Goal: Find contact information: Find contact information

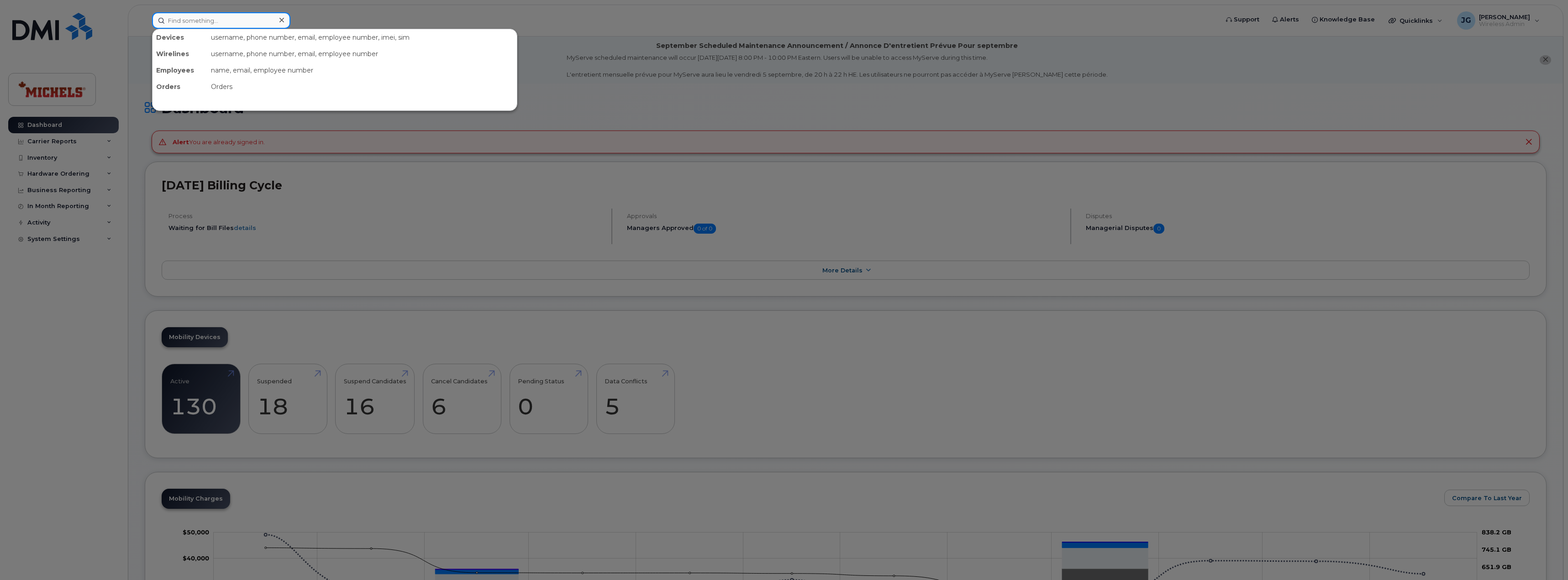
click at [204, 23] on input at bounding box center [221, 20] width 139 height 16
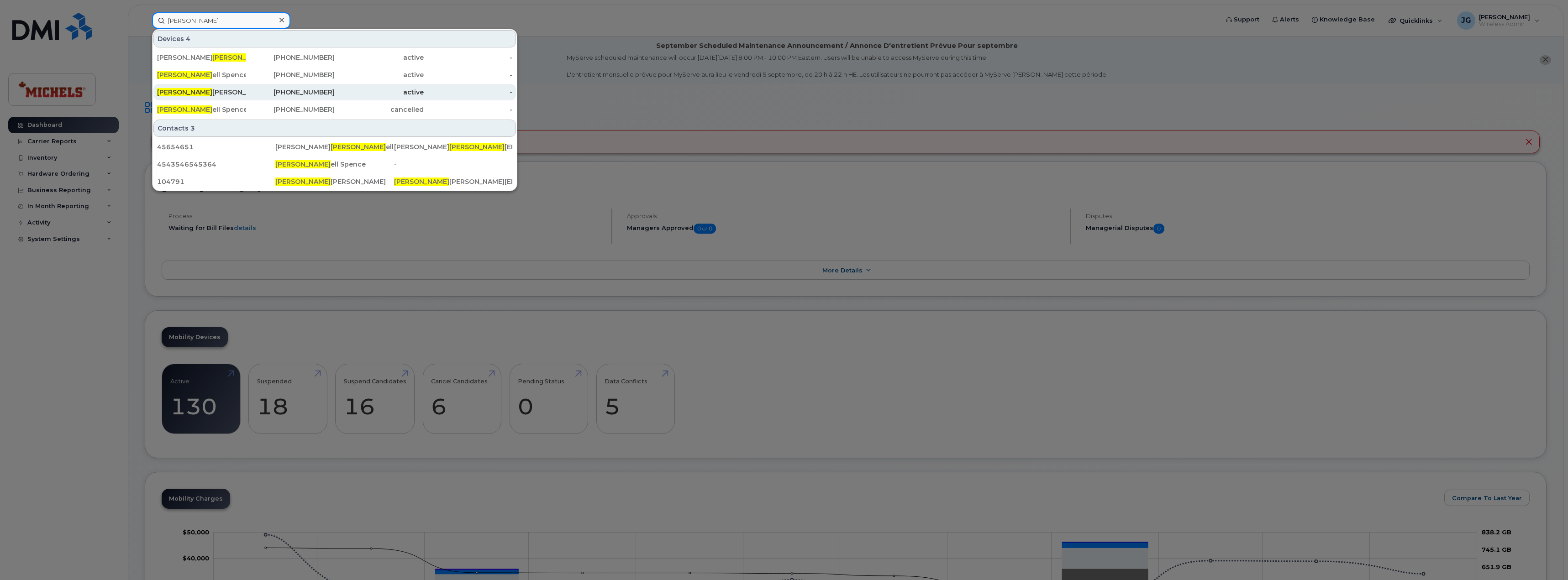
type input "mitch"
click at [233, 92] on div "Mitch McCrossin" at bounding box center [201, 92] width 89 height 9
